Goal: Information Seeking & Learning: Learn about a topic

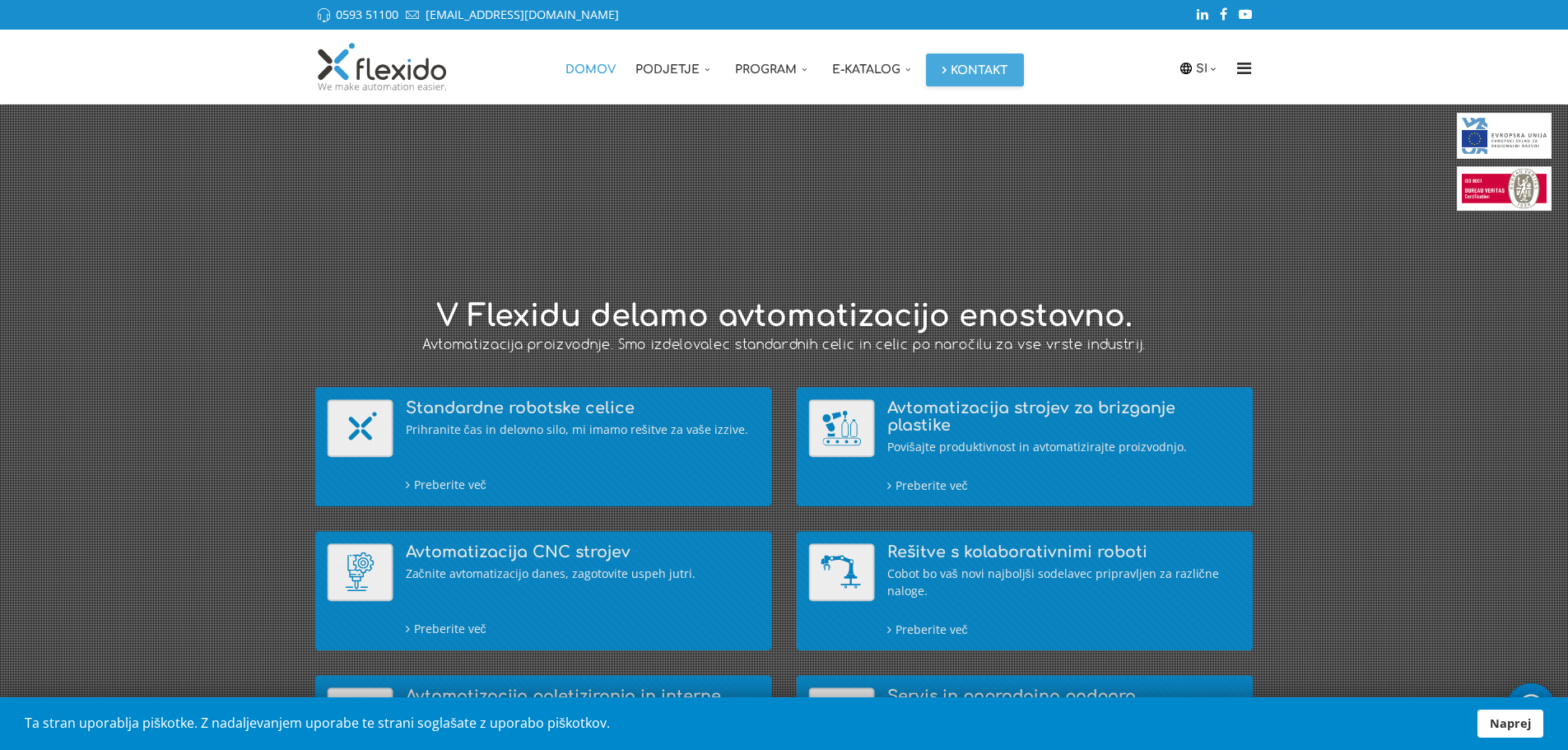
click at [1123, 58] on ul "Domov Podjetje O nas Video Zaposlitev Reference Novice Razvojni projekti Digita…" at bounding box center [904, 66] width 698 height 74
click at [1434, 42] on div "SI SI EN DE Domov Podjetje O nas Video Zaposlitev Reference Novice Razvojni pro…" at bounding box center [784, 66] width 1568 height 74
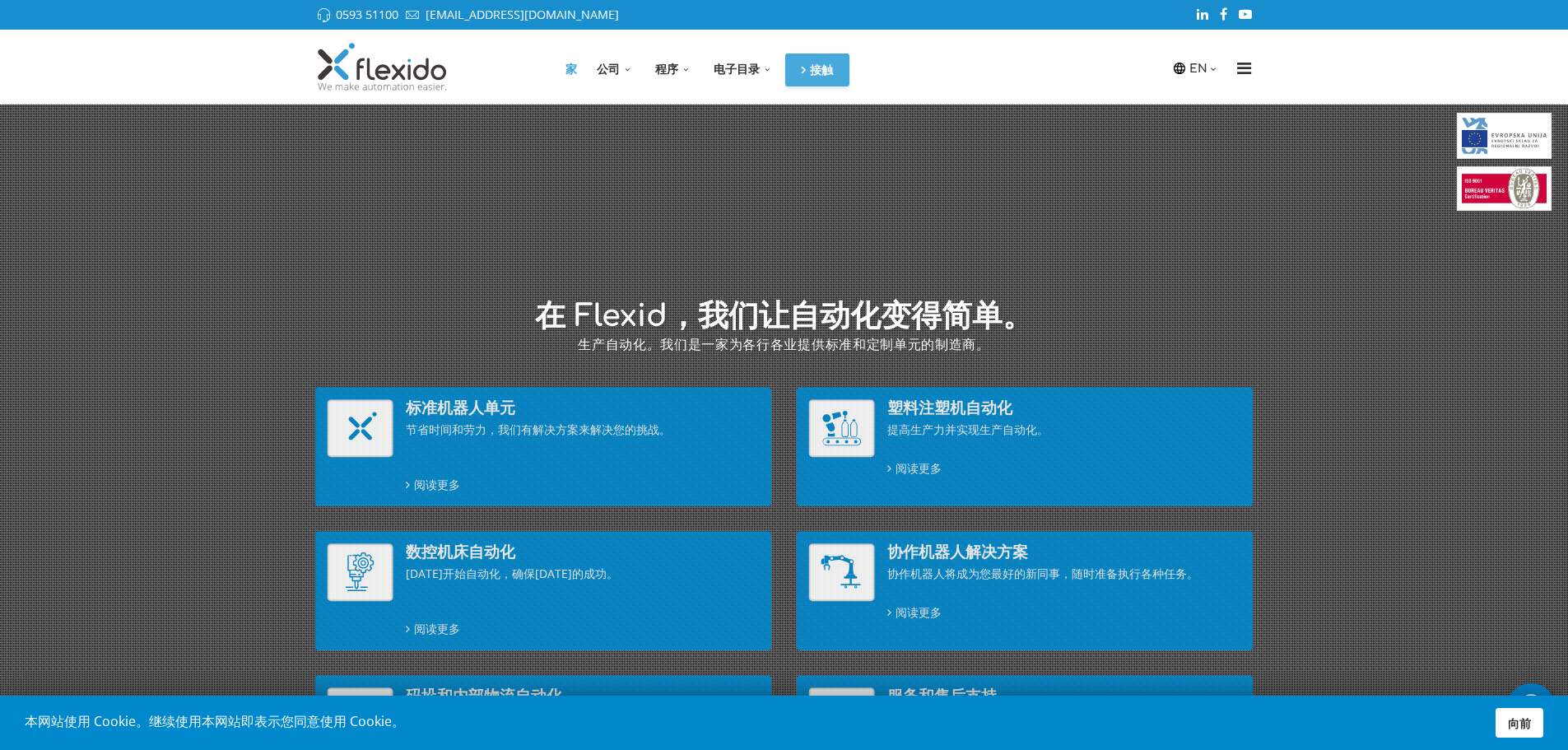
click at [1522, 723] on font "向前" at bounding box center [1519, 723] width 23 height 15
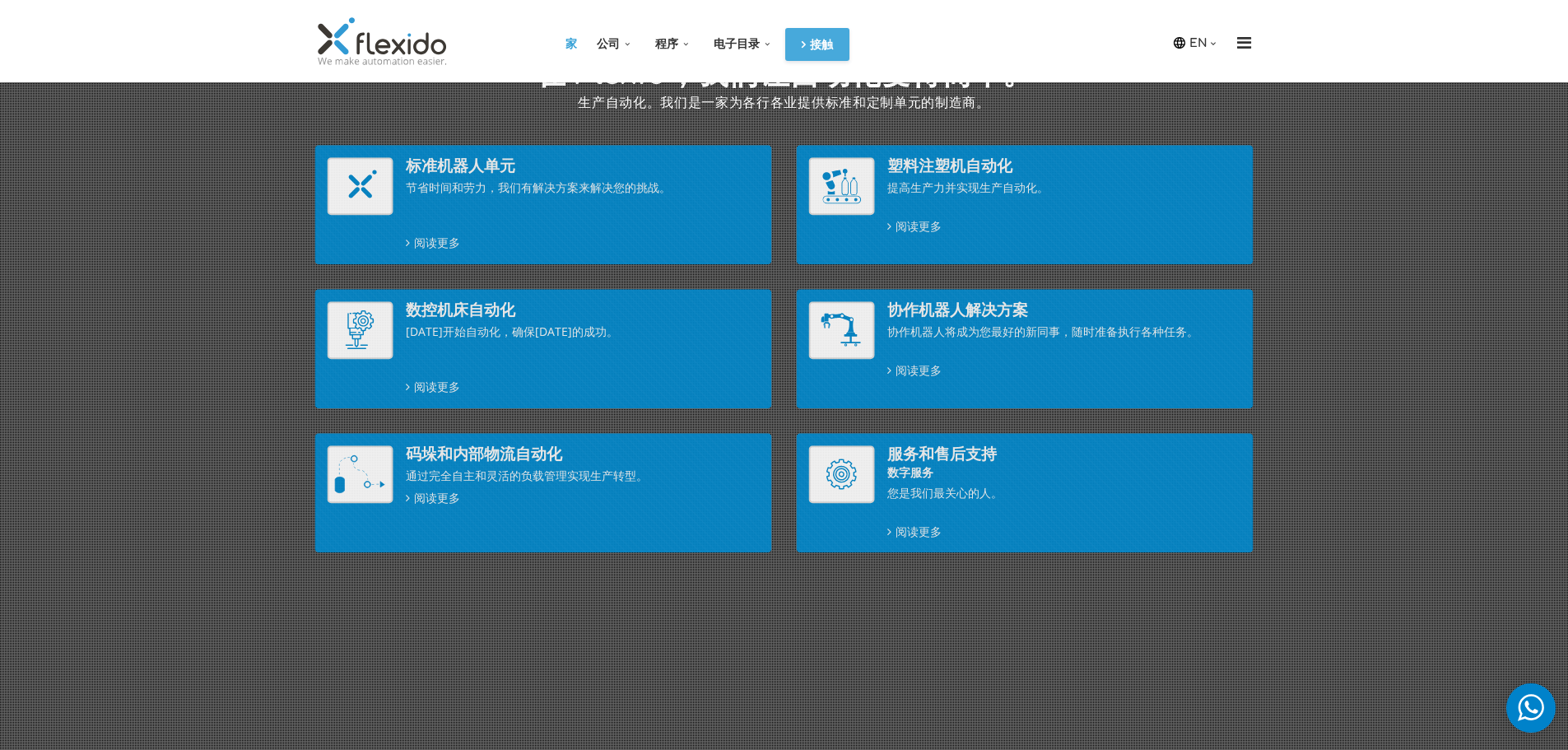
scroll to position [247, 0]
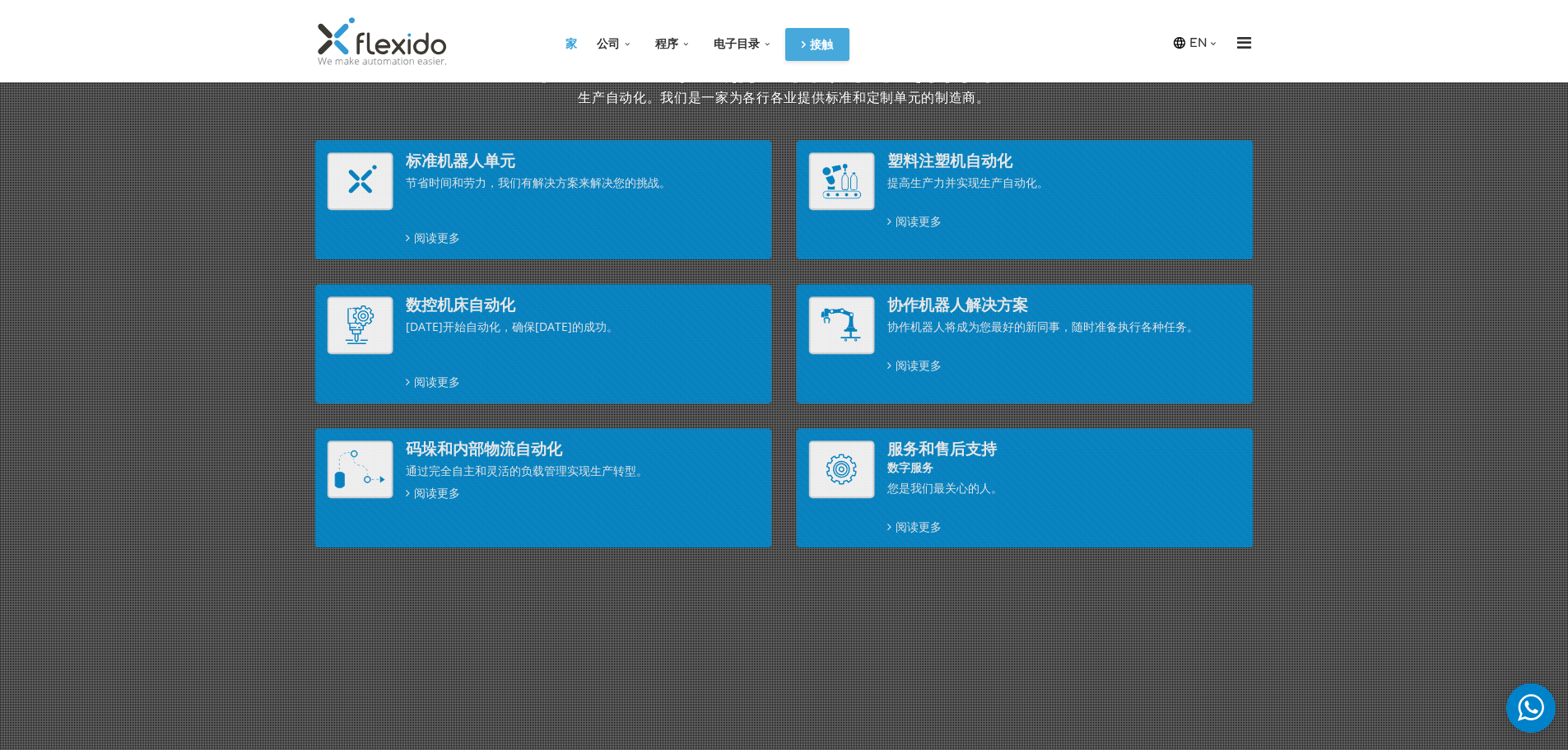
click at [1129, 113] on div "在 Flexid，我们让自动化变得简单。 生产自动化。我们是一家为各行各业提供标准和定制单元的制造商。 标准机器人单元 节省时间和劳力，我们有解决方案来解决您…" at bounding box center [784, 313] width 1617 height 518
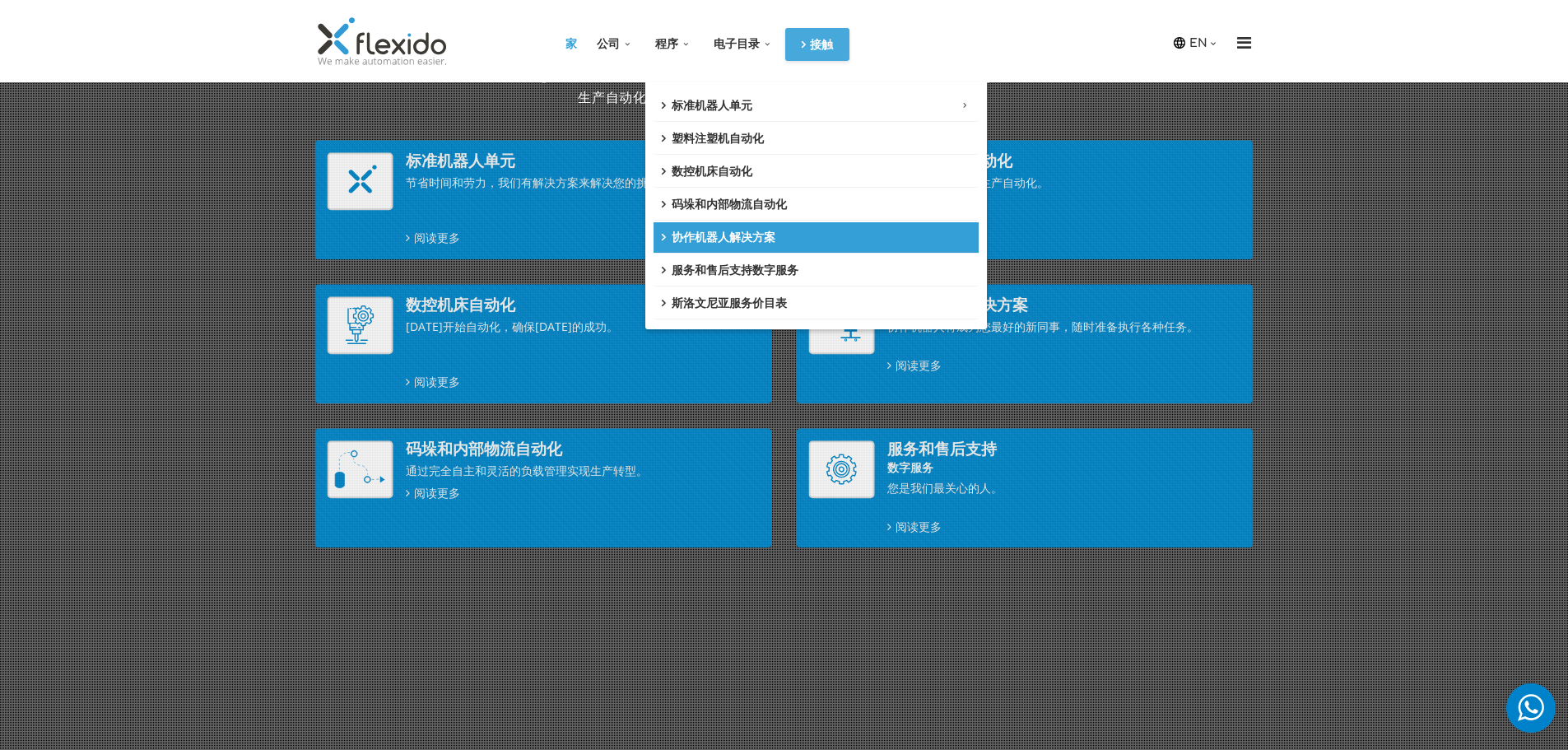
click at [738, 238] on font "协作机器人解决方案" at bounding box center [723, 237] width 104 height 13
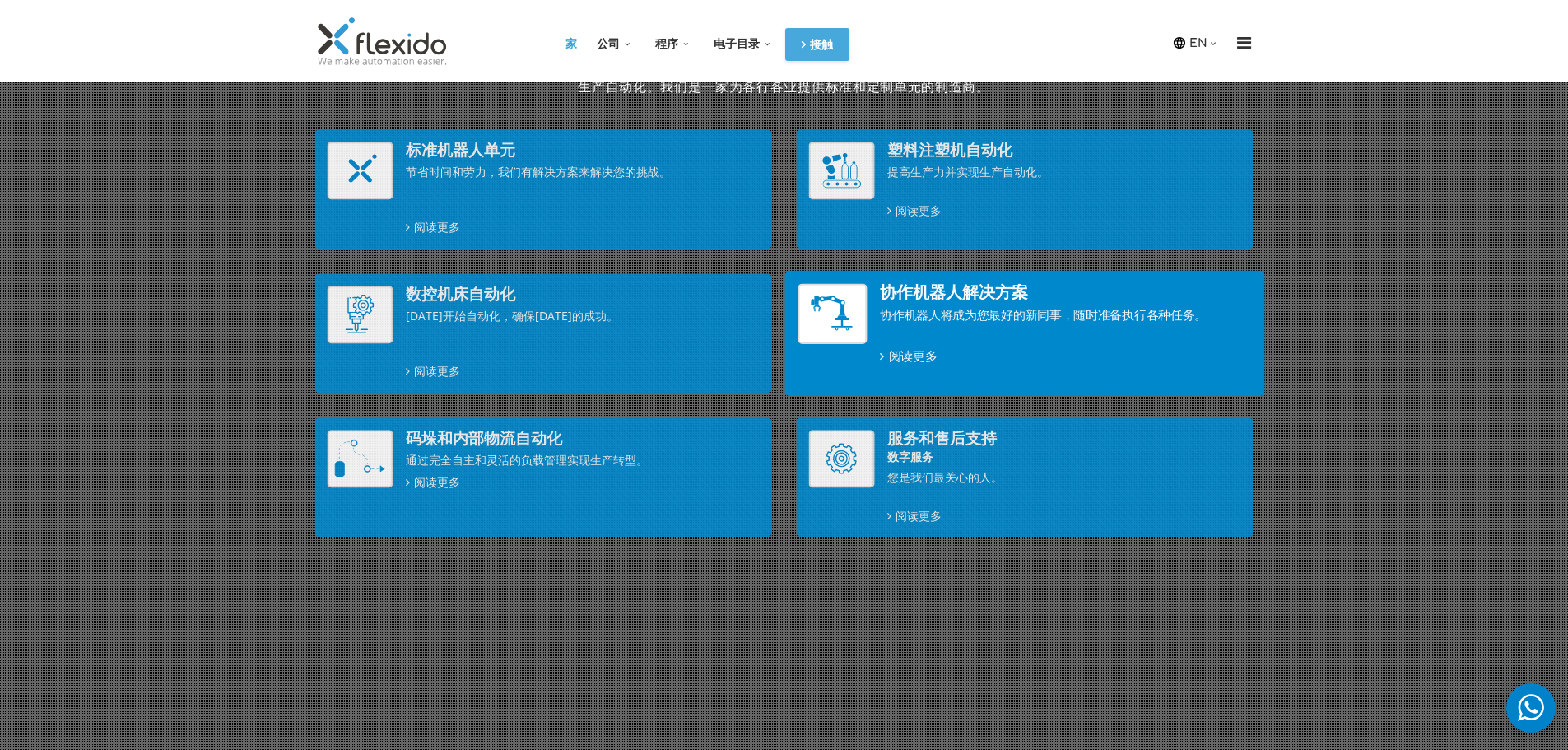
scroll to position [361, 0]
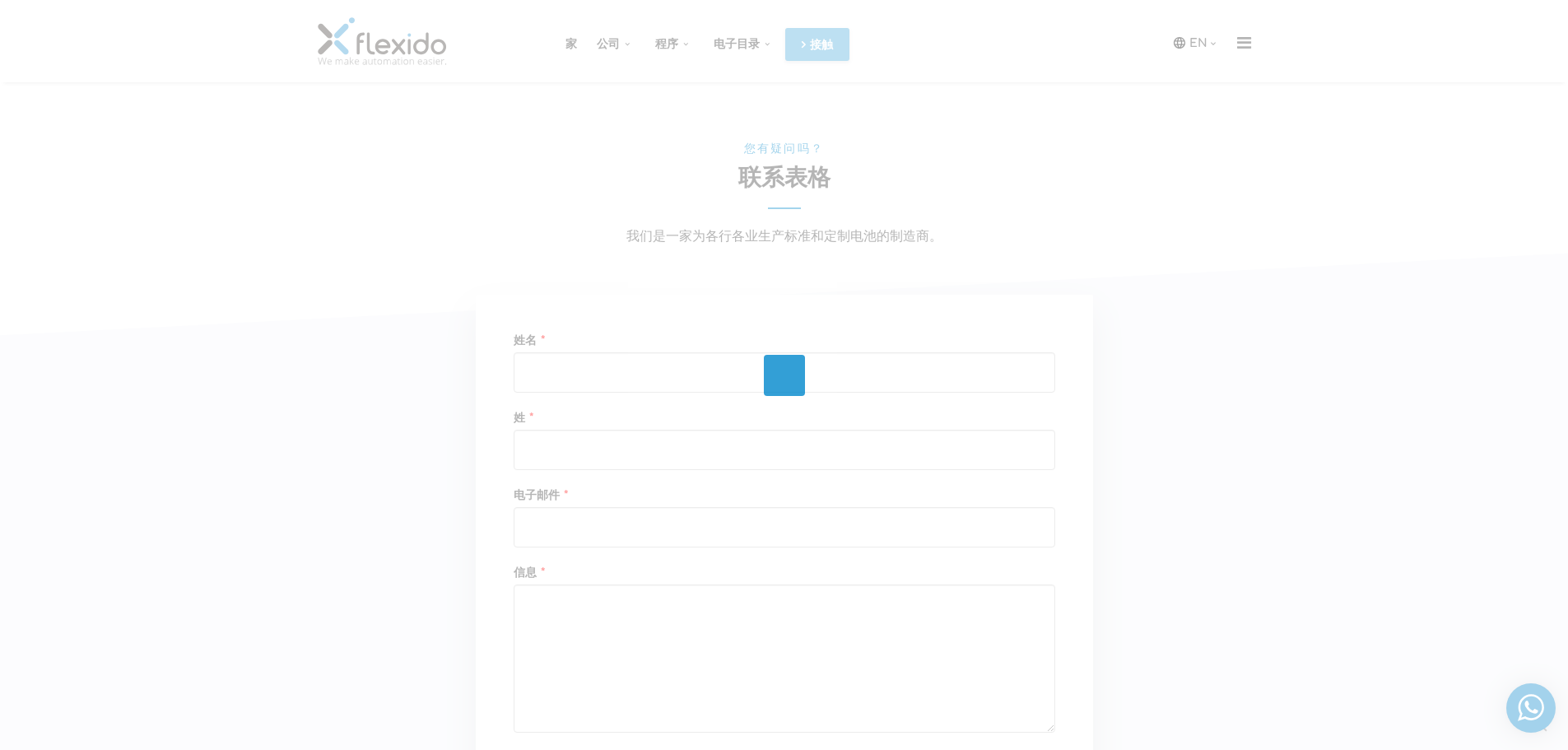
scroll to position [2168, 0]
